Goal: Entertainment & Leisure: Browse casually

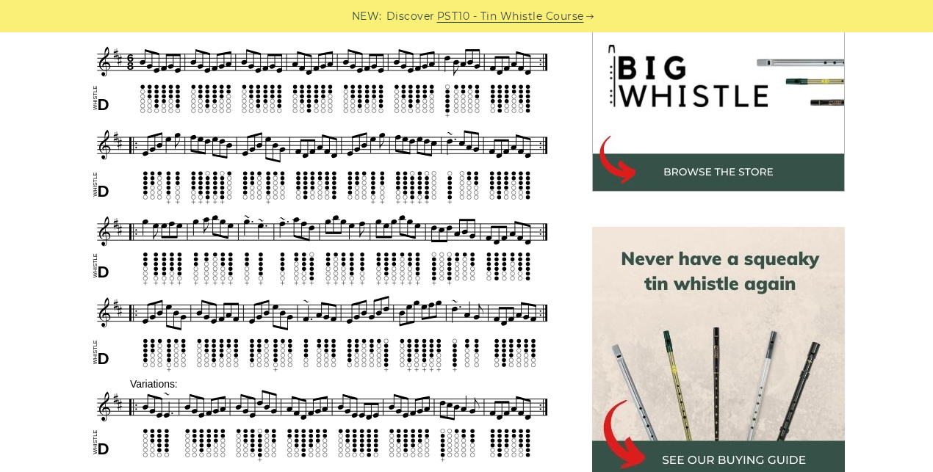
scroll to position [493, 0]
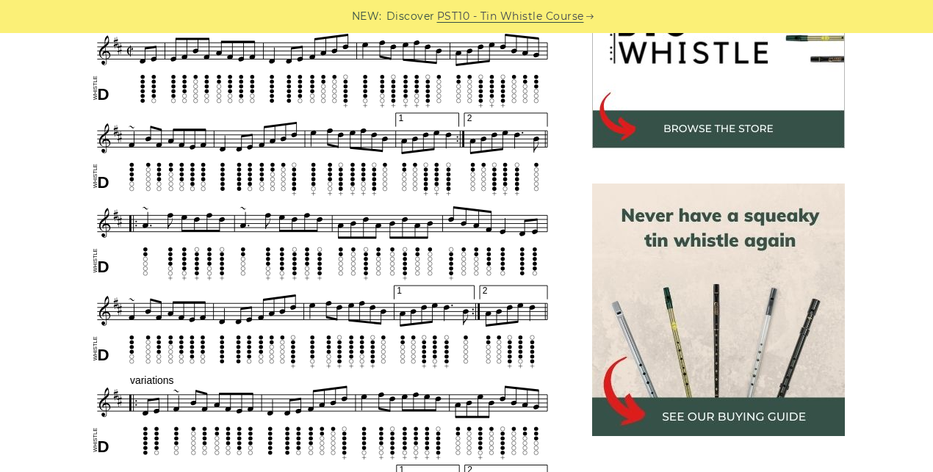
scroll to position [527, 0]
